Goal: Information Seeking & Learning: Learn about a topic

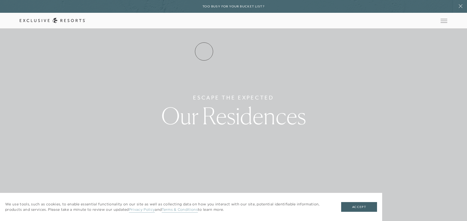
click at [0, 0] on link "Residence Collection" at bounding box center [0, 0] width 0 height 0
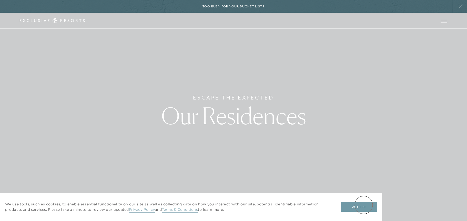
click at [364, 205] on button "Accept" at bounding box center [359, 207] width 36 height 10
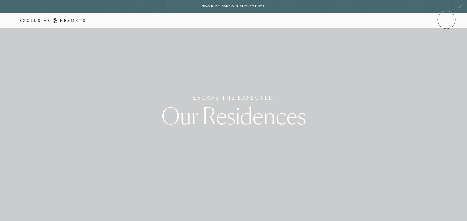
click at [0, 0] on icon at bounding box center [0, 0] width 0 height 0
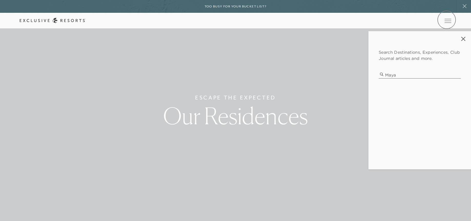
type input "mayak"
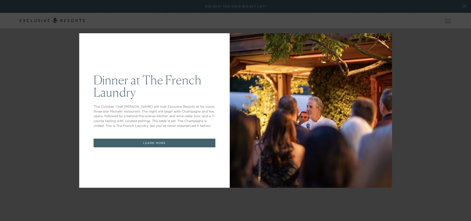
click at [446, 20] on div "Dinner at The [GEOGRAPHIC_DATA] This October, Chef [PERSON_NAME] will host Excl…" at bounding box center [235, 110] width 471 height 221
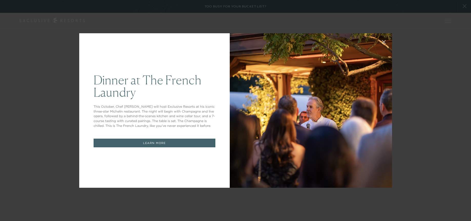
click at [204, 89] on h1 "Dinner at The French Laundry" at bounding box center [155, 86] width 122 height 25
click at [169, 146] on link "LEARN MORE" at bounding box center [155, 143] width 122 height 9
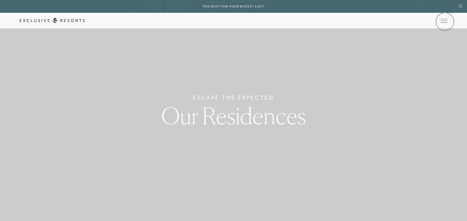
click at [0, 0] on icon at bounding box center [0, 0] width 0 height 0
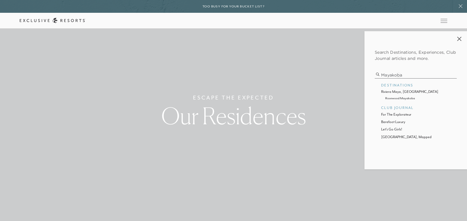
type input "mayakoba"
click at [405, 99] on p "rosewood mayakoba" at bounding box center [415, 98] width 61 height 5
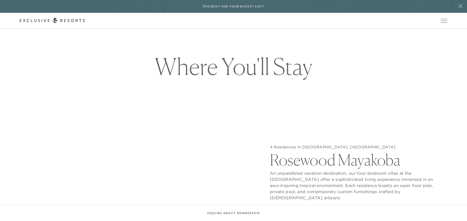
scroll to position [538, 0]
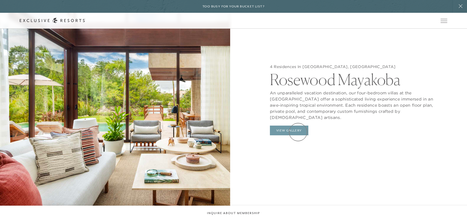
click at [298, 132] on button "View Gallery" at bounding box center [289, 131] width 38 height 10
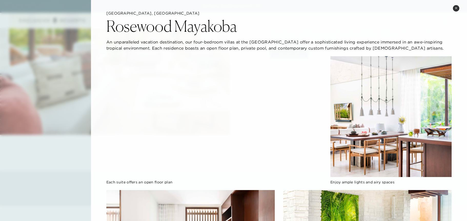
scroll to position [0, 0]
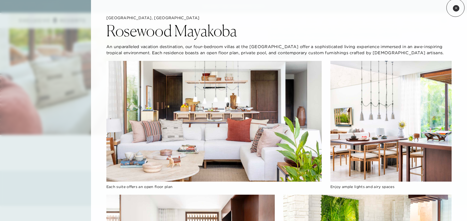
click at [455, 8] on icon at bounding box center [456, 8] width 3 height 3
